Goal: Information Seeking & Learning: Learn about a topic

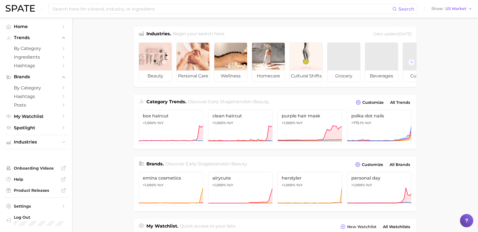
click at [205, 15] on div "Search Show US Market" at bounding box center [239, 9] width 467 height 18
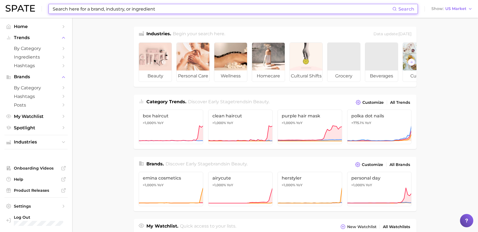
click at [205, 7] on input at bounding box center [222, 8] width 340 height 9
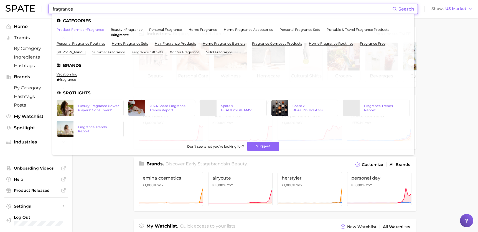
type input "fragrance"
click at [86, 29] on link "product format > fragrance" at bounding box center [80, 29] width 47 height 4
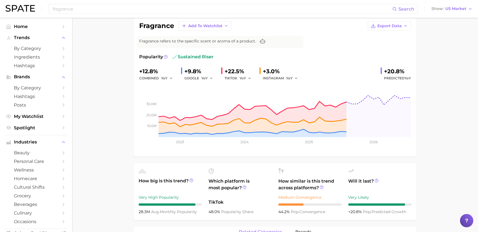
scroll to position [46, 0]
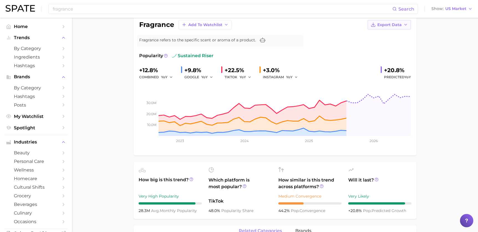
click at [380, 23] on span "Export Data" at bounding box center [389, 24] width 24 height 5
click at [379, 45] on span "Time Series Image" at bounding box center [377, 45] width 37 height 5
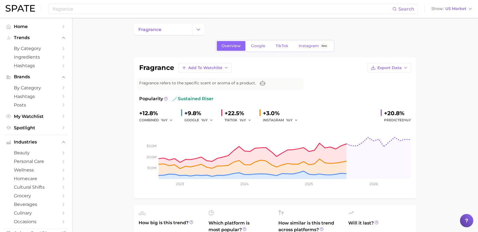
scroll to position [0, 0]
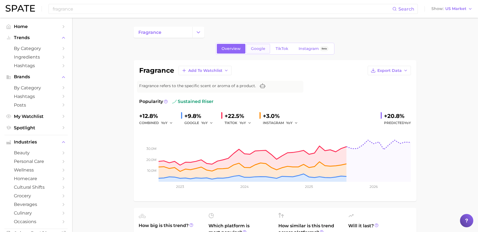
click at [252, 53] on link "Google" at bounding box center [258, 49] width 24 height 10
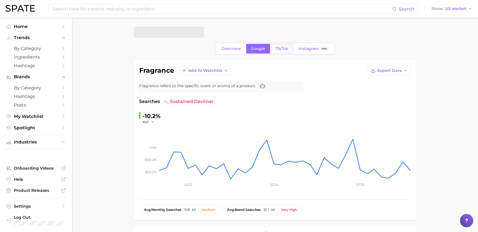
click at [284, 48] on span "TikTok" at bounding box center [282, 48] width 13 height 5
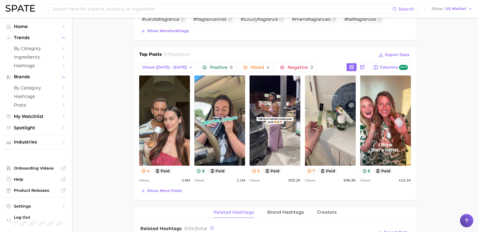
scroll to position [236, 0]
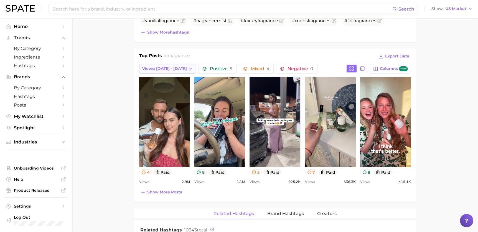
click at [188, 68] on icon "button" at bounding box center [190, 69] width 4 height 4
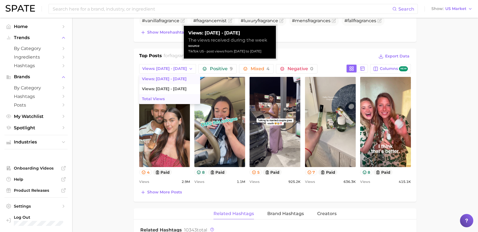
click at [178, 98] on button "Total Views" at bounding box center [169, 99] width 61 height 10
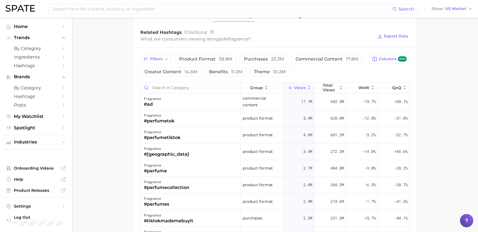
scroll to position [444, 0]
click at [256, 55] on button "purchases 23.3m" at bounding box center [264, 58] width 48 height 9
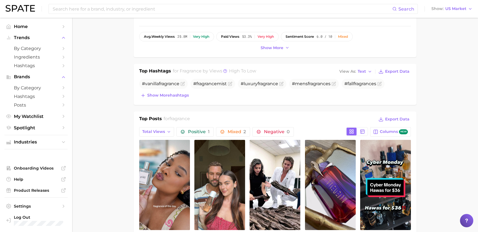
scroll to position [0, 0]
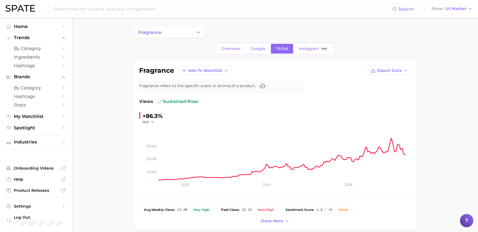
click at [173, 36] on link "fragrance" at bounding box center [163, 32] width 59 height 11
click at [225, 46] on span "Overview" at bounding box center [230, 48] width 19 height 5
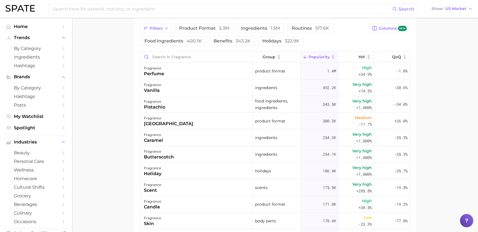
scroll to position [291, 0]
click at [261, 26] on span "ingredients 1.5m" at bounding box center [260, 28] width 39 height 4
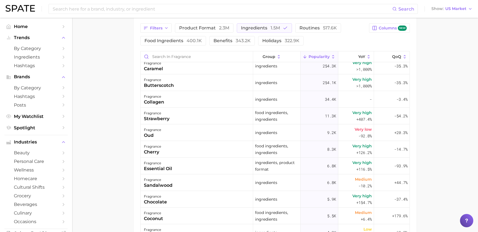
scroll to position [0, 0]
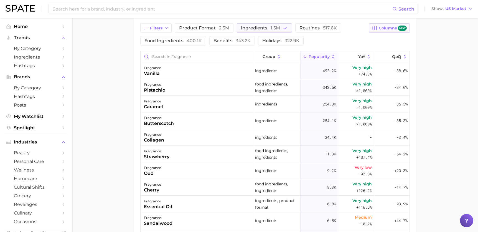
click at [380, 27] on span "Columns new" at bounding box center [393, 27] width 28 height 5
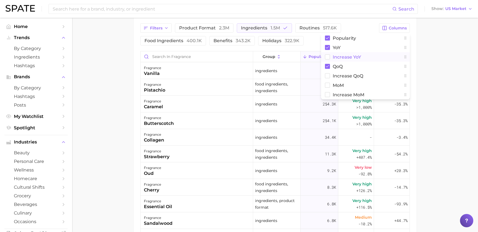
click at [327, 58] on rect at bounding box center [327, 57] width 5 height 5
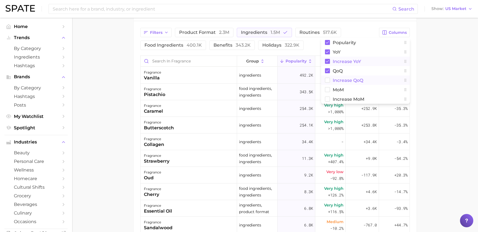
scroll to position [282, 0]
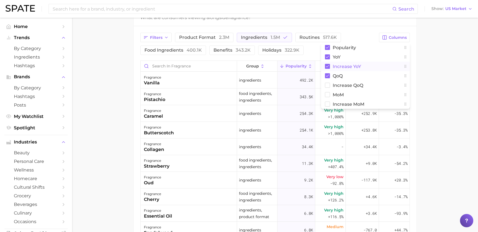
click at [360, 28] on div "Filters product format 2.3m ingredients 1.5m routines 517.6k food ingredients 4…" at bounding box center [275, 162] width 283 height 273
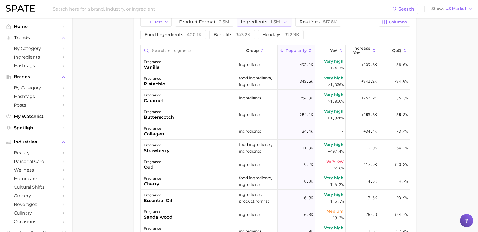
scroll to position [298, 0]
click at [396, 50] on span "QoQ" at bounding box center [396, 50] width 9 height 4
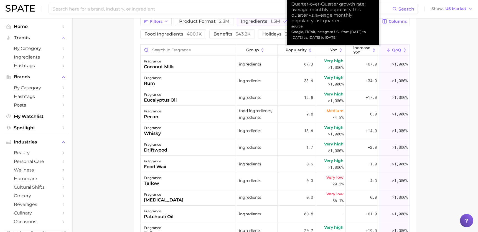
click at [396, 50] on span "QoQ" at bounding box center [396, 50] width 9 height 4
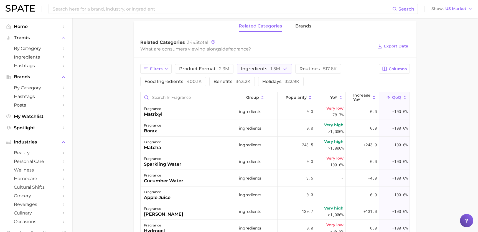
scroll to position [250, 0]
click at [395, 72] on span "Columns" at bounding box center [398, 69] width 18 height 5
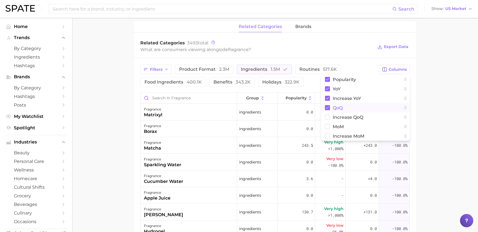
click at [389, 104] on button "QoQ" at bounding box center [365, 107] width 89 height 9
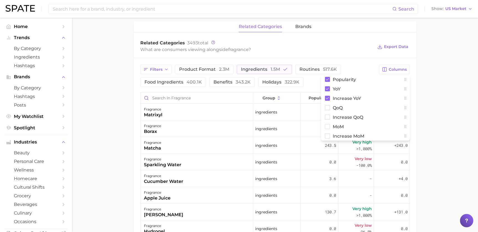
click at [366, 62] on div "Filters product format 2.3m ingredients 1.5m routines 517.6k food ingredients 4…" at bounding box center [275, 194] width 283 height 273
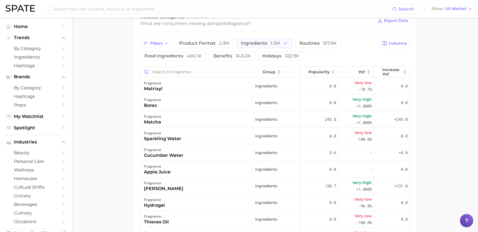
scroll to position [277, 0]
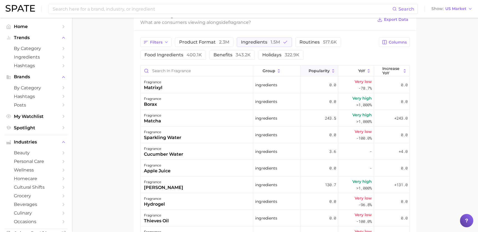
click at [328, 70] on span "Popularity" at bounding box center [318, 70] width 21 height 4
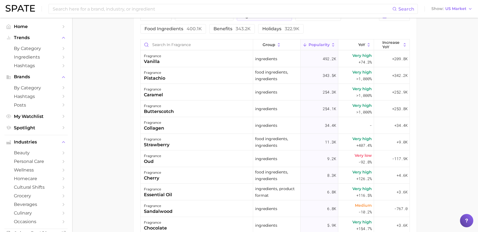
scroll to position [305, 0]
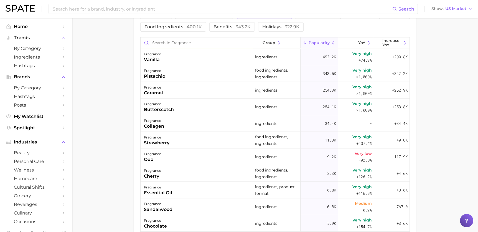
drag, startPoint x: 139, startPoint y: 38, endPoint x: 425, endPoint y: 37, distance: 286.3
click at [425, 37] on main "fragrance Overview Google TikTok Instagram Beta fragrance Add to Watchlist Expo…" at bounding box center [275, 8] width 406 height 590
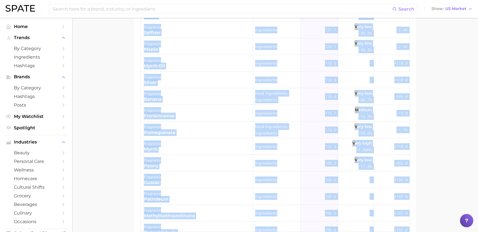
scroll to position [2410, 0]
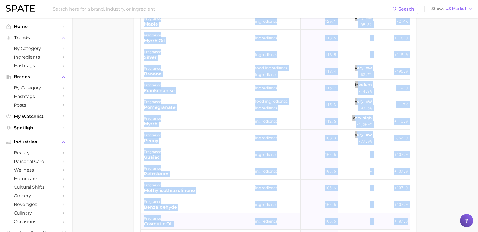
drag, startPoint x: 136, startPoint y: 55, endPoint x: 403, endPoint y: 224, distance: 316.5
click at [403, 224] on div "Filters product format 2.3m ingredients 1.5m routines 517.6k food ingredients 4…" at bounding box center [275, 102] width 283 height 273
copy div "fragrance frankincense oil ingredients 165.9 - +166.0 fragrance ginger oil ingr…"
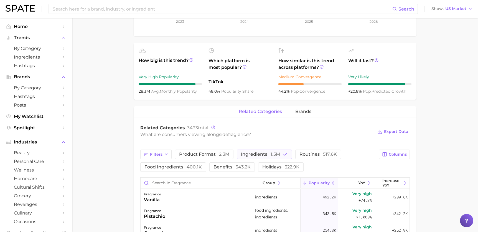
scroll to position [191, 0]
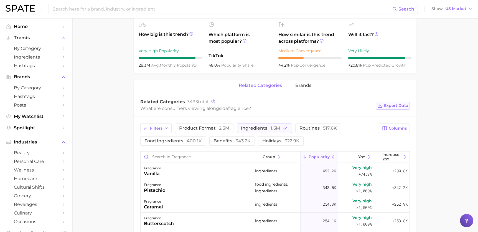
click at [385, 106] on span "Export Data" at bounding box center [396, 105] width 24 height 5
click at [398, 132] on button "Columns" at bounding box center [394, 127] width 31 height 9
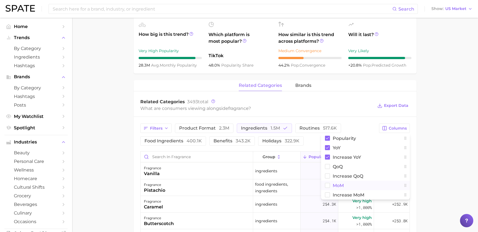
click at [328, 185] on rect at bounding box center [327, 185] width 5 height 5
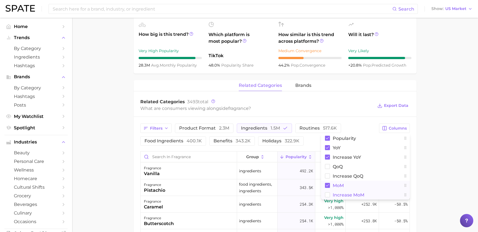
click at [327, 193] on rect at bounding box center [327, 194] width 5 height 5
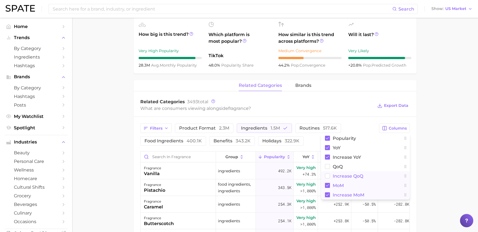
click at [325, 172] on button "Increase QoQ" at bounding box center [365, 175] width 89 height 9
click at [325, 165] on icon at bounding box center [327, 166] width 5 height 5
click at [373, 101] on div "Related Categories 3493 total" at bounding box center [256, 102] width 233 height 6
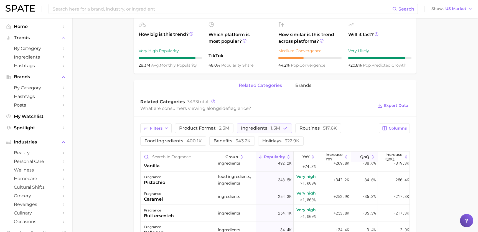
scroll to position [0, 0]
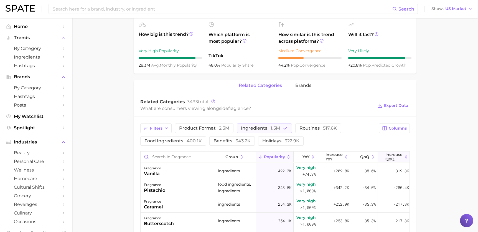
click at [392, 158] on span "Increase QoQ" at bounding box center [393, 156] width 17 height 9
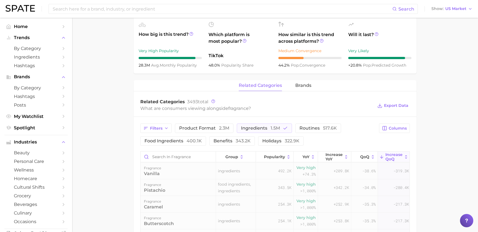
click at [392, 158] on span "Increase QoQ" at bounding box center [393, 156] width 17 height 9
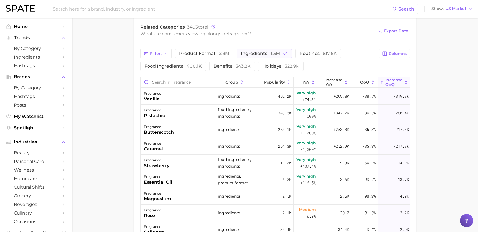
scroll to position [266, 0]
click at [316, 56] on button "routines 517.6k" at bounding box center [318, 53] width 46 height 9
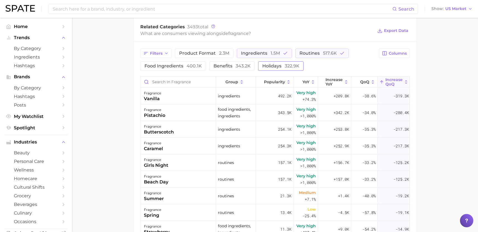
click at [276, 67] on span "holidays 322.9k" at bounding box center [280, 66] width 37 height 4
click at [228, 67] on span "benefits 343.2k" at bounding box center [231, 66] width 37 height 4
click at [200, 51] on span "product format 2.3m" at bounding box center [204, 53] width 50 height 4
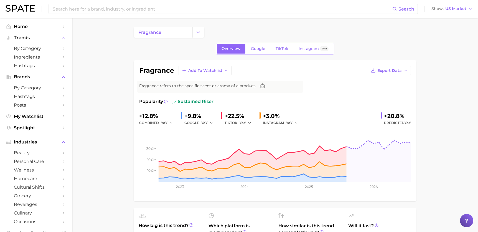
scroll to position [7, 0]
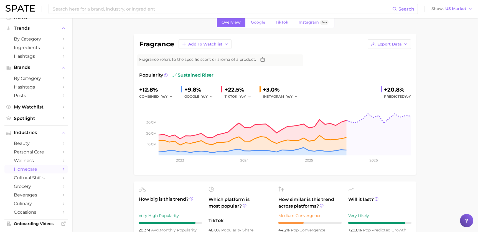
scroll to position [0, 0]
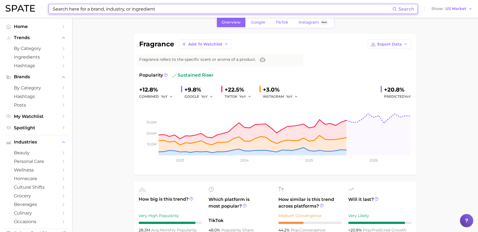
click at [95, 8] on input at bounding box center [222, 8] width 340 height 9
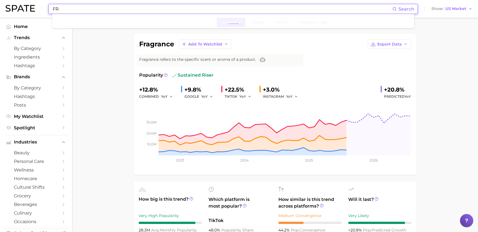
type input "F"
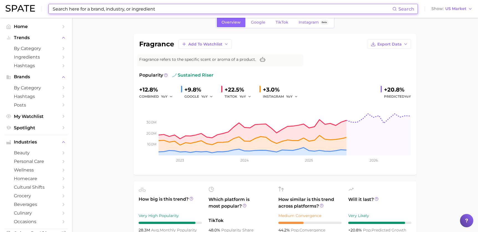
type input "g"
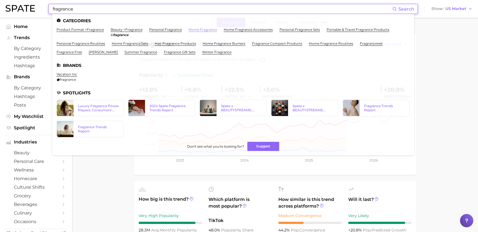
type input "fragrance"
click at [200, 29] on link "home fragrance" at bounding box center [202, 29] width 29 height 4
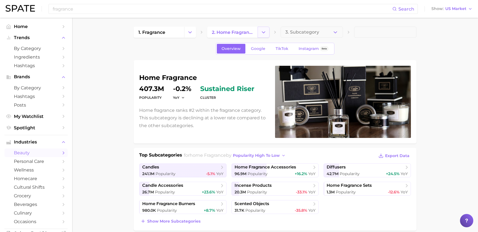
click at [259, 30] on button "Change Category" at bounding box center [263, 32] width 12 height 11
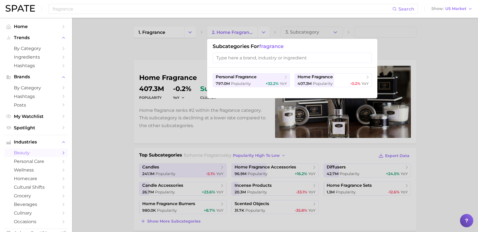
click at [247, 35] on div at bounding box center [239, 116] width 478 height 232
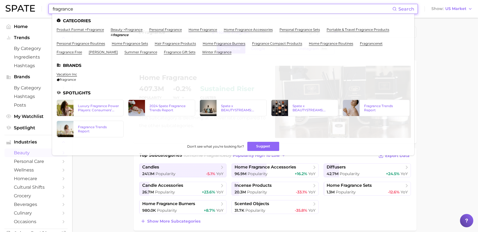
click at [228, 12] on input "fragrance" at bounding box center [222, 8] width 340 height 9
click at [353, 29] on link "portable & travel fragrance products" at bounding box center [358, 29] width 63 height 4
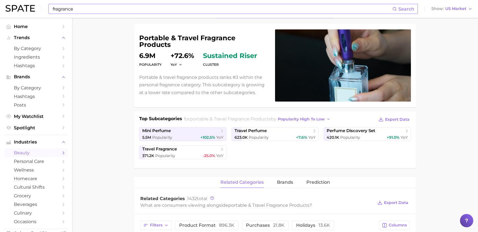
scroll to position [35, 0]
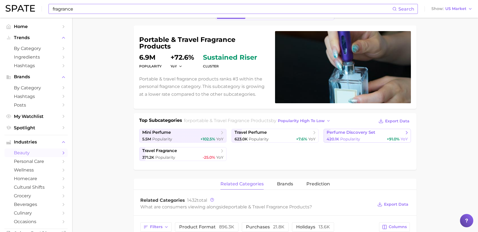
click at [355, 136] on span "Popularity" at bounding box center [350, 138] width 20 height 5
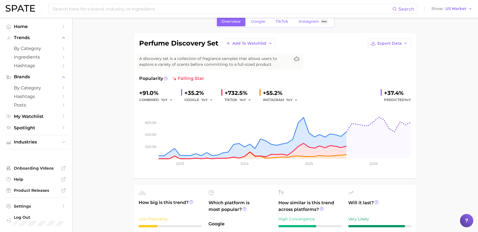
scroll to position [27, 0]
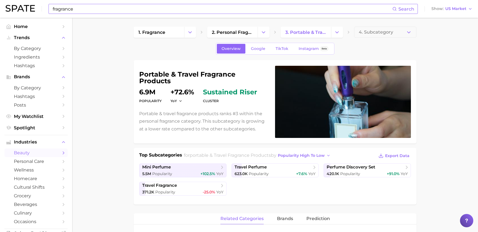
click at [90, 6] on input "fragrance" at bounding box center [222, 8] width 340 height 9
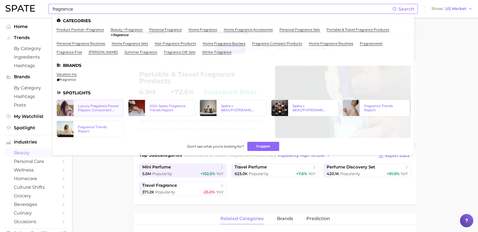
click at [109, 109] on div "Luxury Fragrance Power Players: Consumers’ Brand Favorites" at bounding box center [98, 108] width 41 height 8
click at [364, 108] on div "Fragrance Trends Report" at bounding box center [384, 108] width 50 height 8
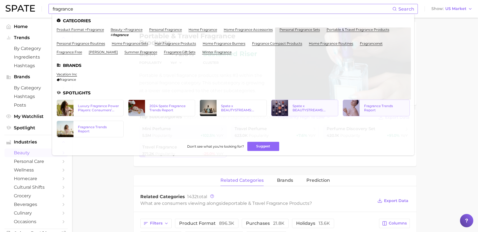
scroll to position [39, 0]
click at [90, 132] on div "Fragrance Trends Report" at bounding box center [98, 129] width 41 height 8
click at [177, 111] on div "2024 Spate Fragrance Trends Report" at bounding box center [169, 108] width 41 height 8
click at [177, 29] on link "personal fragrance" at bounding box center [165, 29] width 33 height 4
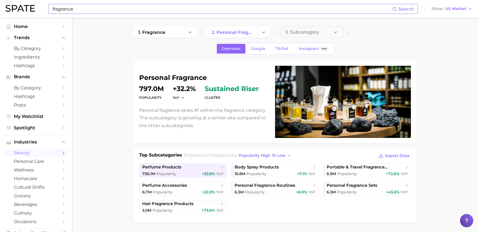
click at [162, 8] on input "fragrance" at bounding box center [222, 8] width 340 height 9
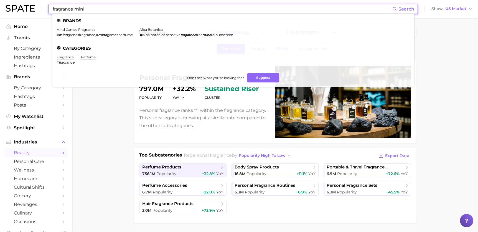
click at [102, 10] on input "fragrance mini" at bounding box center [222, 8] width 340 height 9
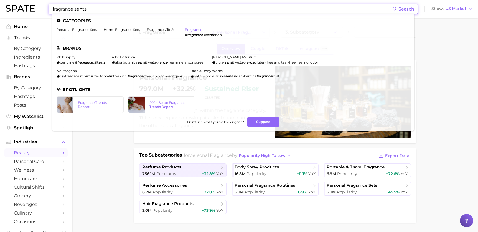
click at [197, 30] on link "fragrance" at bounding box center [193, 29] width 17 height 4
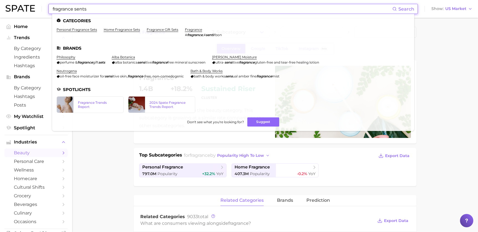
click at [92, 9] on input "fragrance sents" at bounding box center [222, 8] width 340 height 9
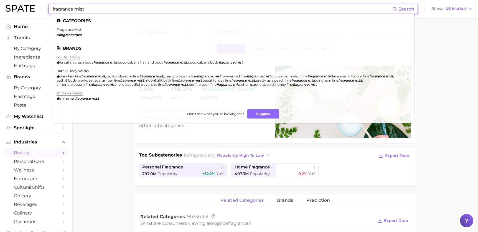
type input "fragrance mist"
click at [66, 33] on em "fragrancemist" at bounding box center [70, 35] width 23 height 4
click at [66, 29] on link "fragrance mist" at bounding box center [69, 29] width 25 height 4
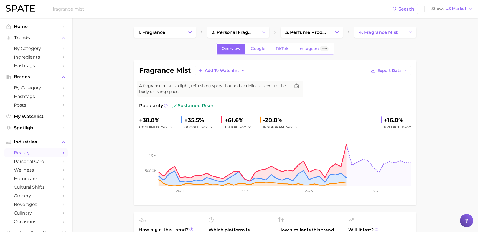
click at [252, 51] on span "Google" at bounding box center [258, 48] width 14 height 5
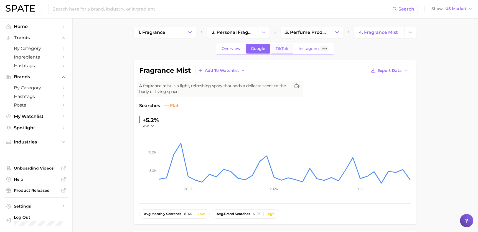
click at [280, 46] on span "TikTok" at bounding box center [282, 48] width 13 height 5
